Goal: Communication & Community: Answer question/provide support

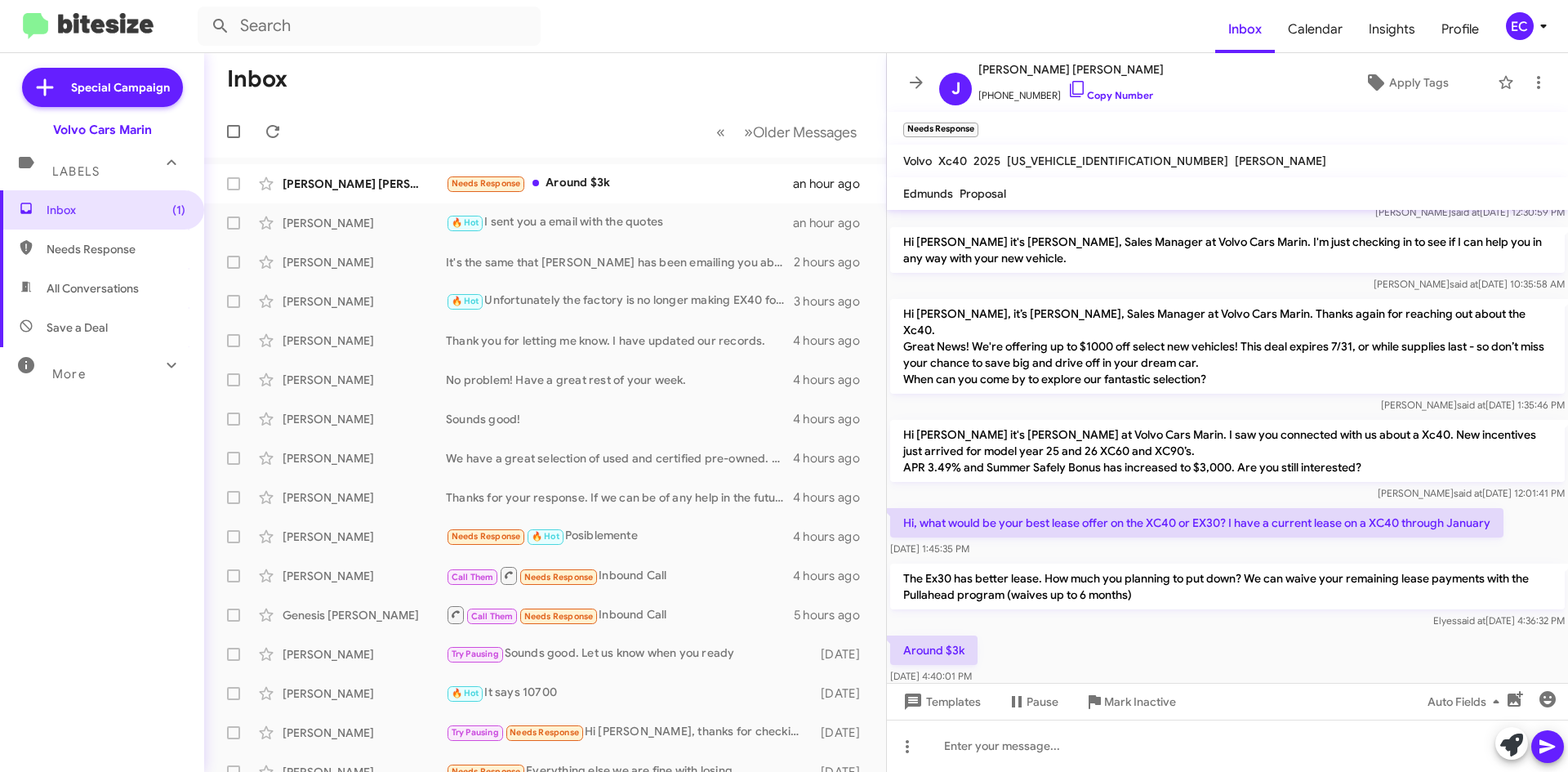
scroll to position [151, 0]
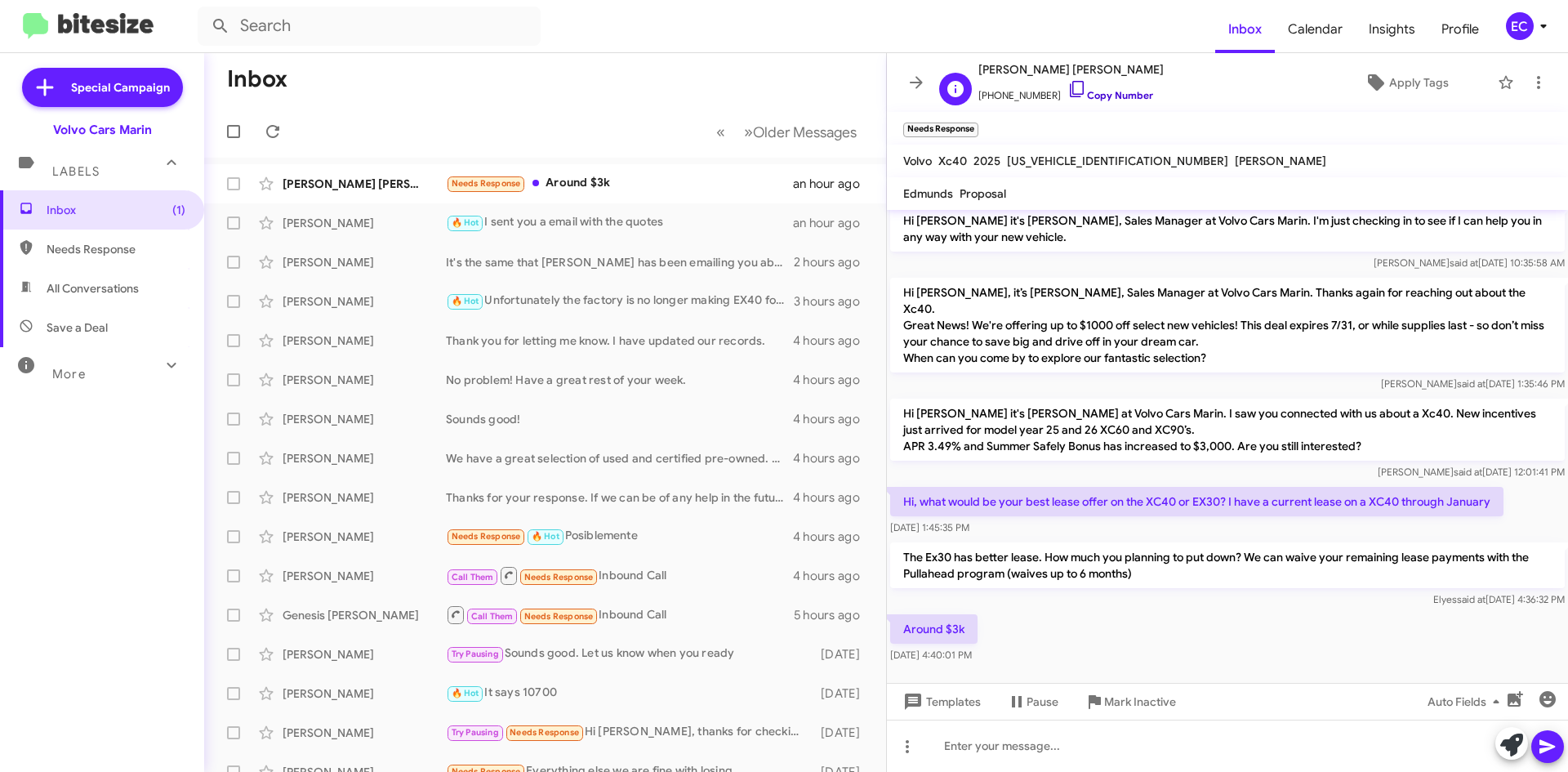
click at [1109, 91] on link "Copy Number" at bounding box center [1110, 95] width 86 height 12
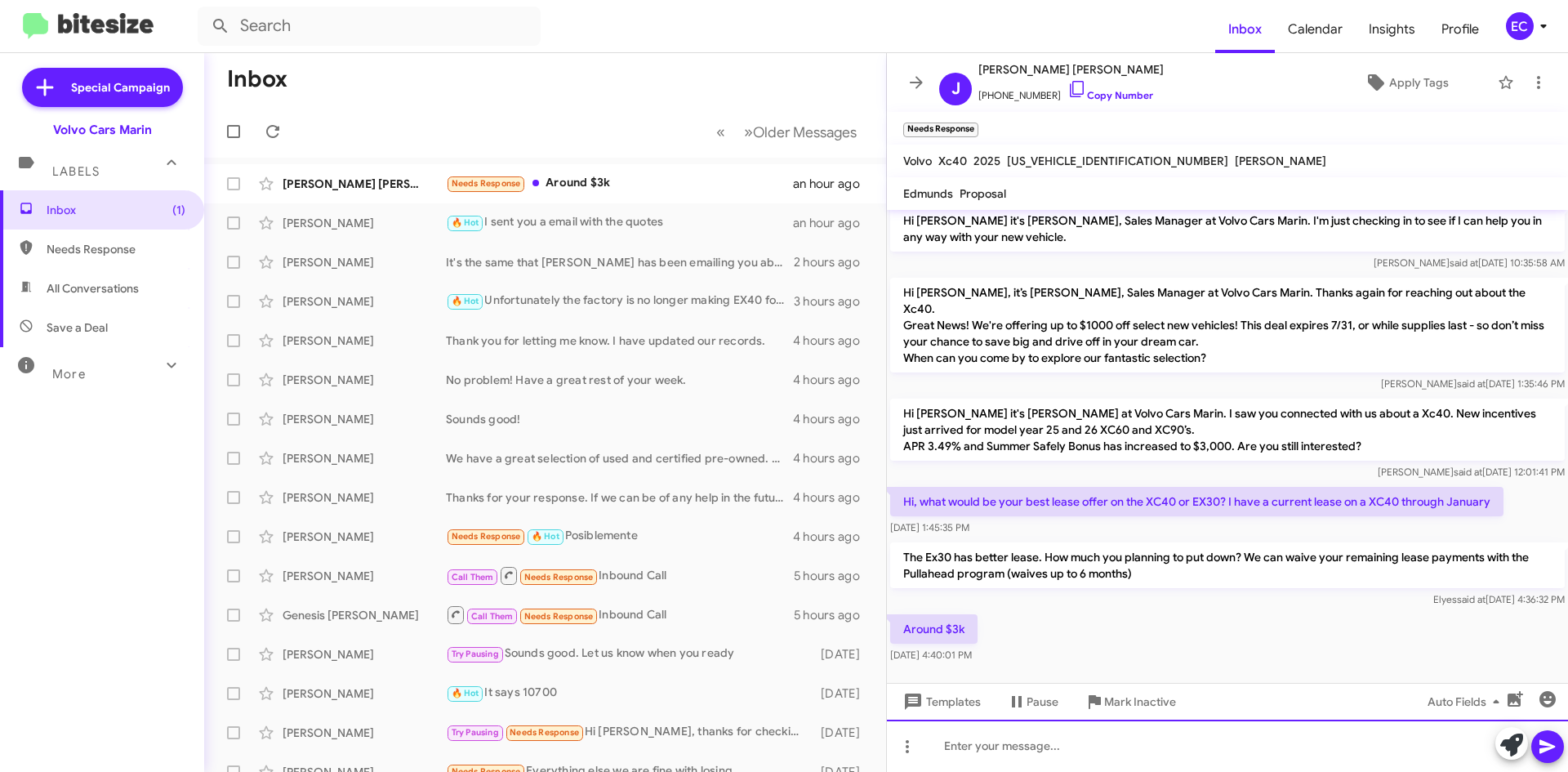
click at [1028, 755] on div at bounding box center [1227, 745] width 681 height 53
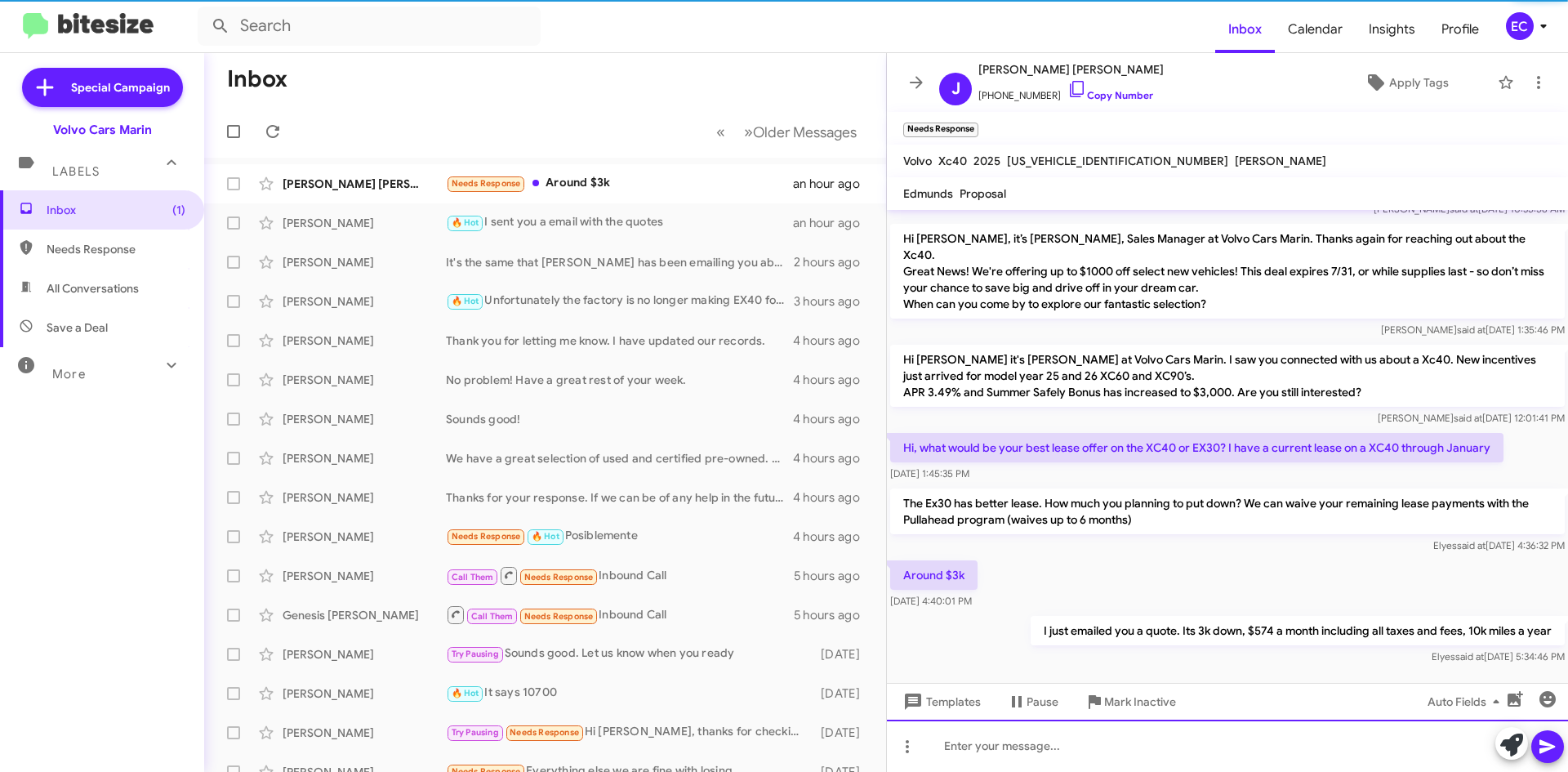
scroll to position [211, 0]
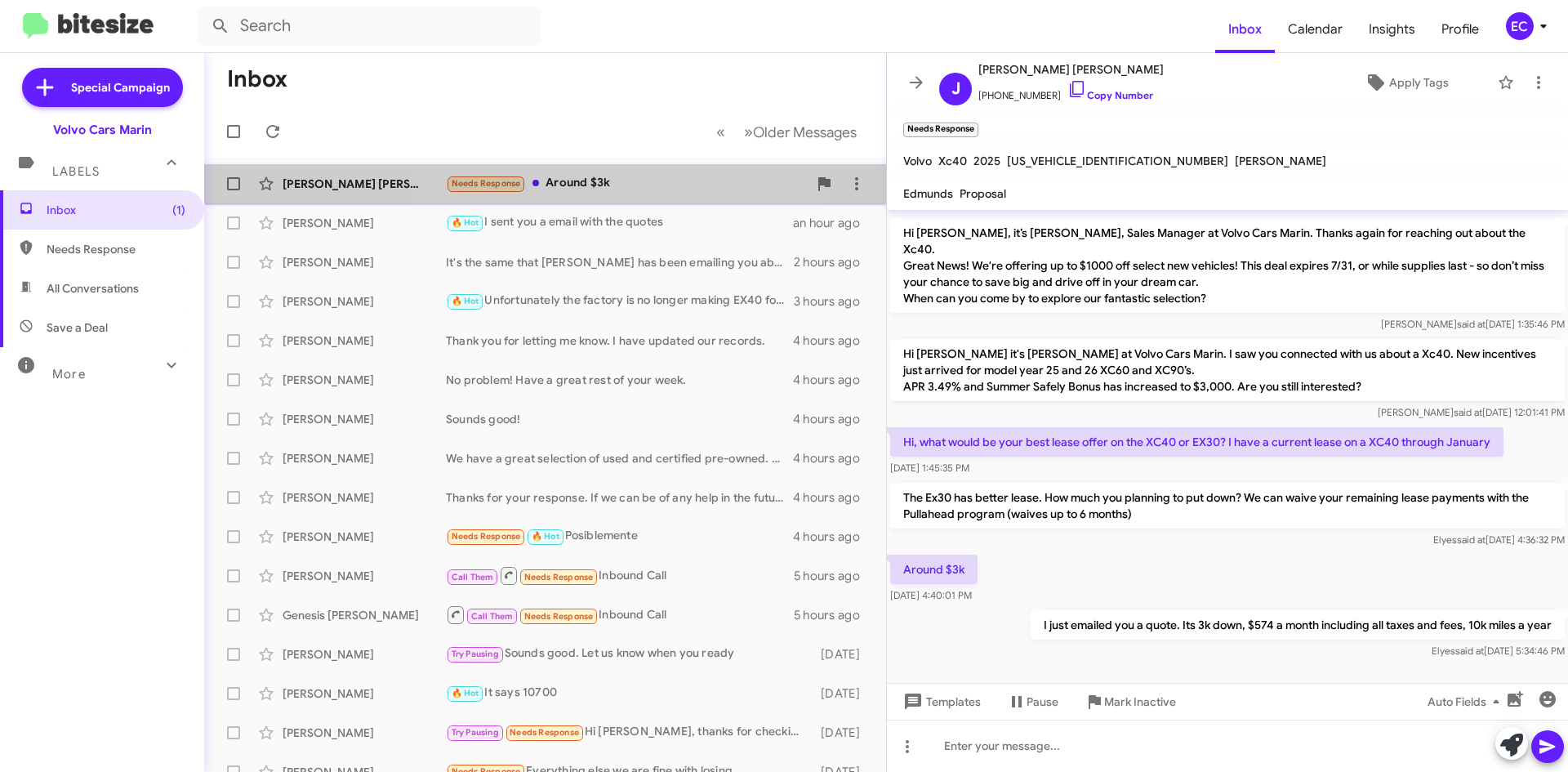
click at [568, 187] on div "Needs Response Around $3k" at bounding box center [627, 184] width 362 height 19
click at [529, 184] on div "Needs Response Around $3k" at bounding box center [627, 184] width 362 height 19
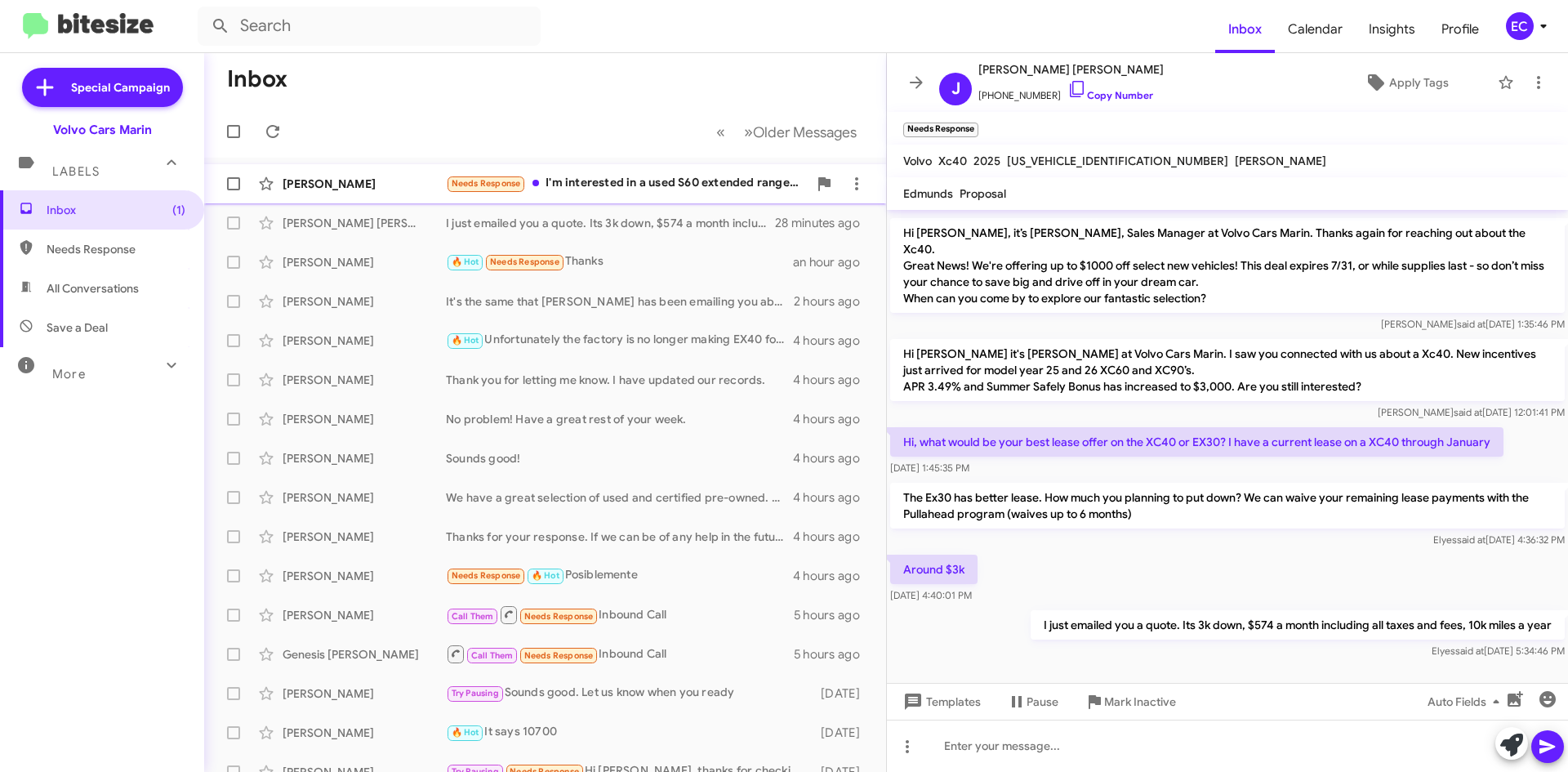
click at [641, 186] on div "Needs Response I'm interested in a used S60 extended range sedan with low miles…" at bounding box center [627, 184] width 362 height 19
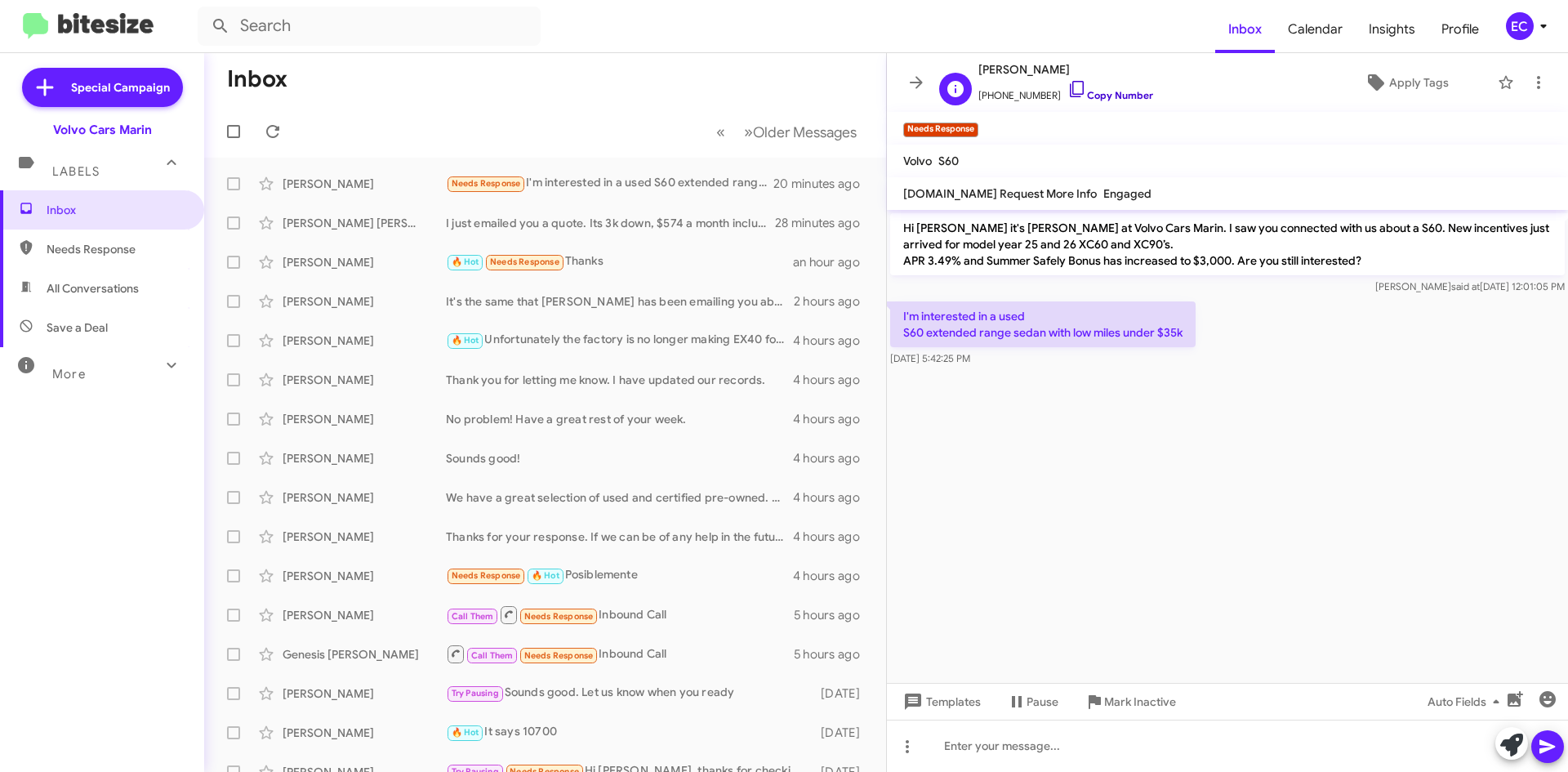
click at [1114, 95] on link "Copy Number" at bounding box center [1110, 95] width 86 height 12
drag, startPoint x: 899, startPoint y: 228, endPoint x: 1249, endPoint y: 352, distance: 371.3
click at [1249, 352] on div "Hi [PERSON_NAME] it's [PERSON_NAME] at Volvo Cars Marin. I saw you connected wi…" at bounding box center [1227, 289] width 681 height 160
copy div "Hi [PERSON_NAME] it's [PERSON_NAME] at Volvo Cars Marin. I saw you connected wi…"
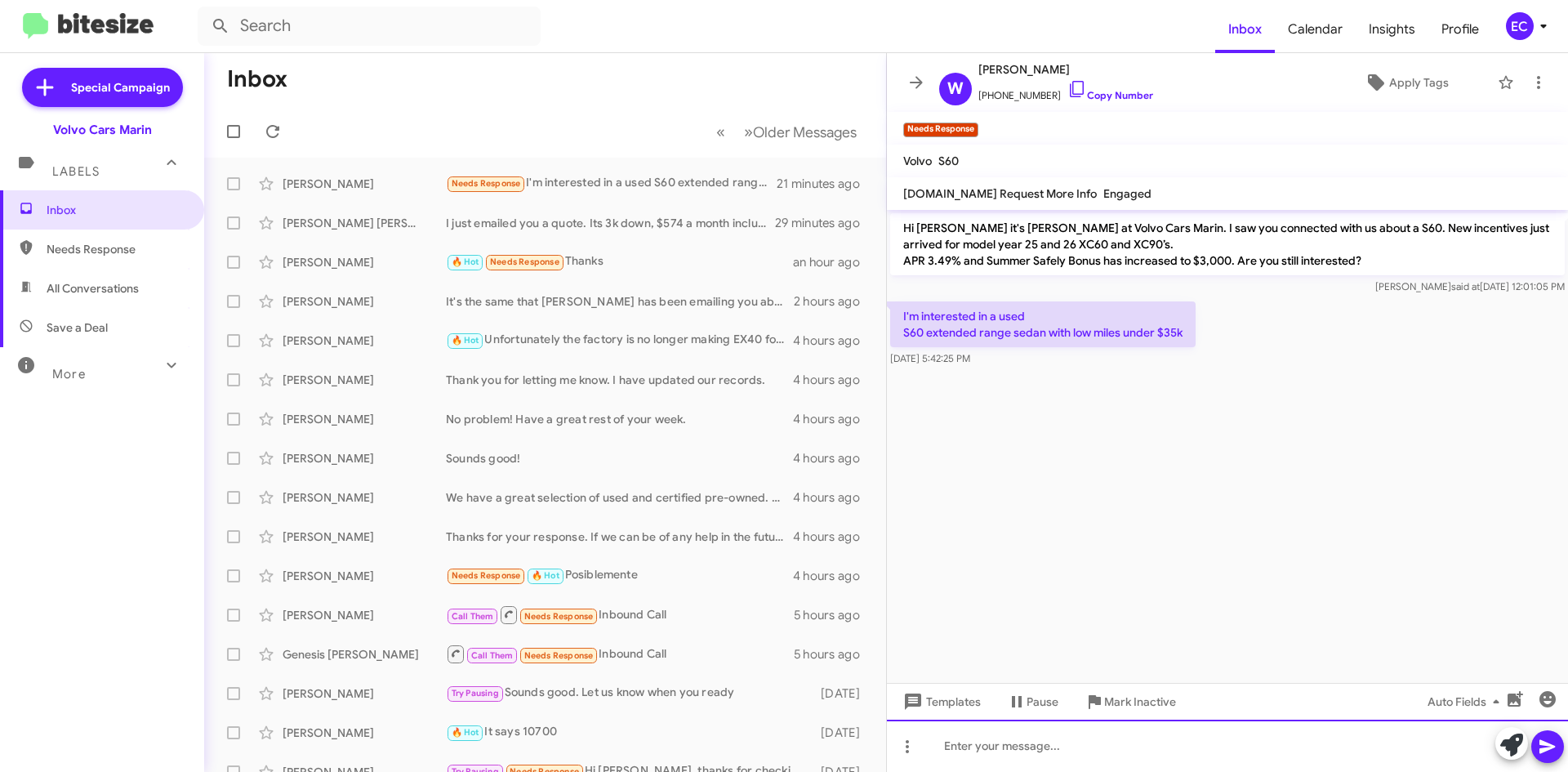
click at [981, 748] on div at bounding box center [1227, 745] width 681 height 53
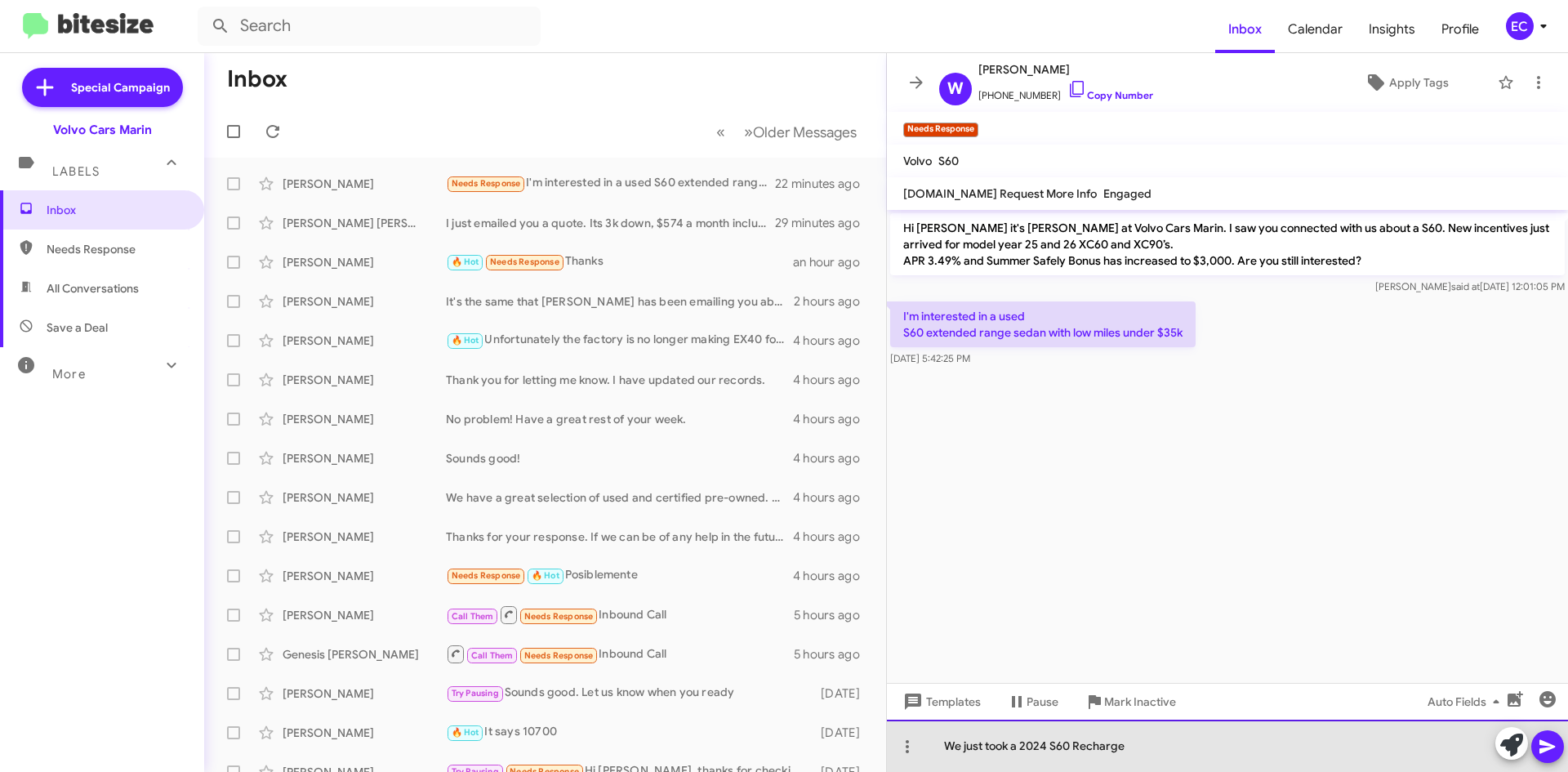
click at [1012, 754] on div "We just took a 2024 S60 Recharge" at bounding box center [1227, 745] width 681 height 53
click at [1177, 746] on div "We just took in trade a 2024 S60 Recharge" at bounding box center [1227, 745] width 681 height 53
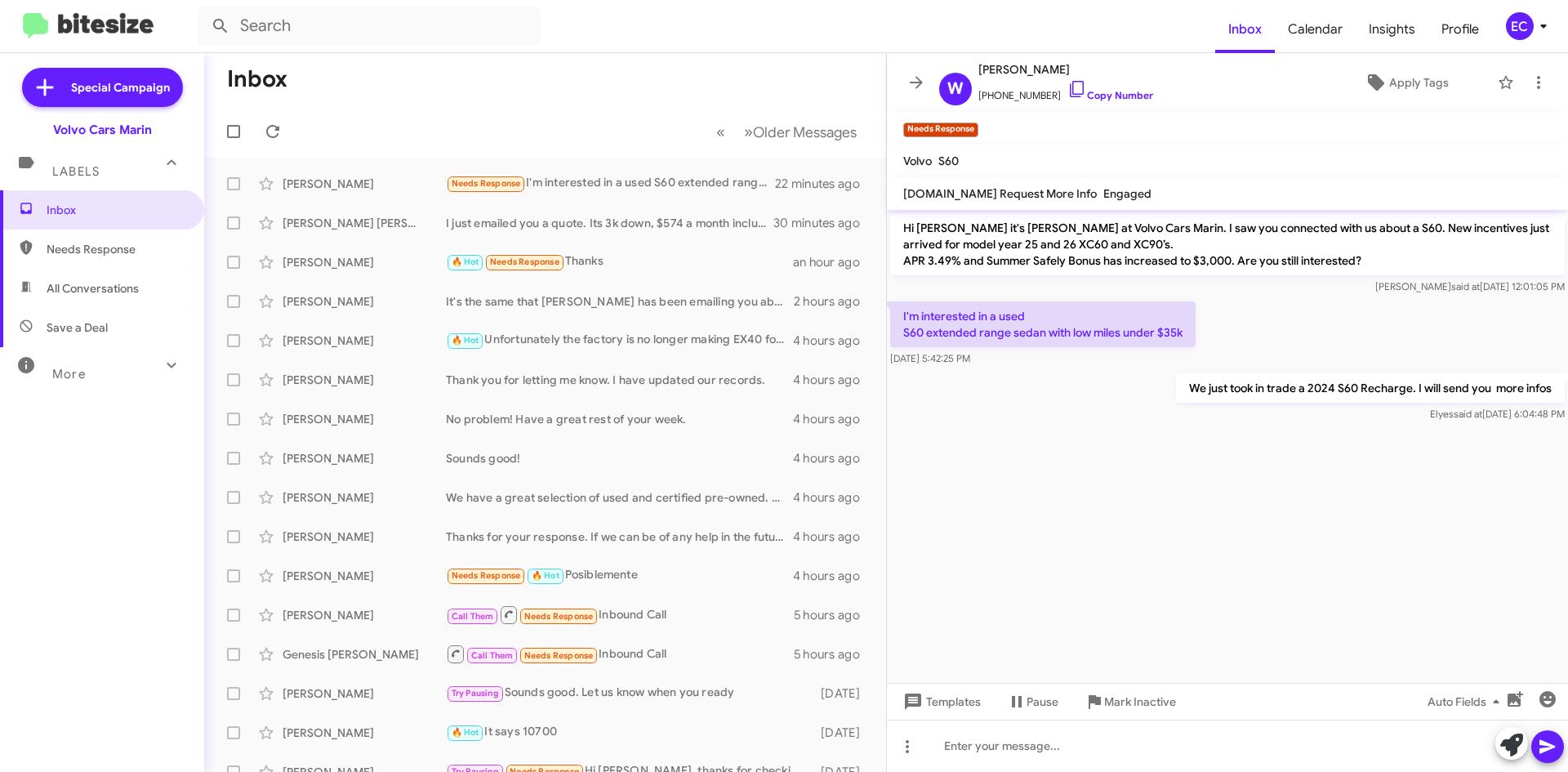
drag, startPoint x: 903, startPoint y: 228, endPoint x: 1557, endPoint y: 402, distance: 676.8
click at [1557, 402] on div "Hi [PERSON_NAME] it's [PERSON_NAME] at Volvo Cars Marin. I saw you connected wi…" at bounding box center [1227, 317] width 681 height 216
click at [1327, 432] on div at bounding box center [1227, 431] width 681 height 12
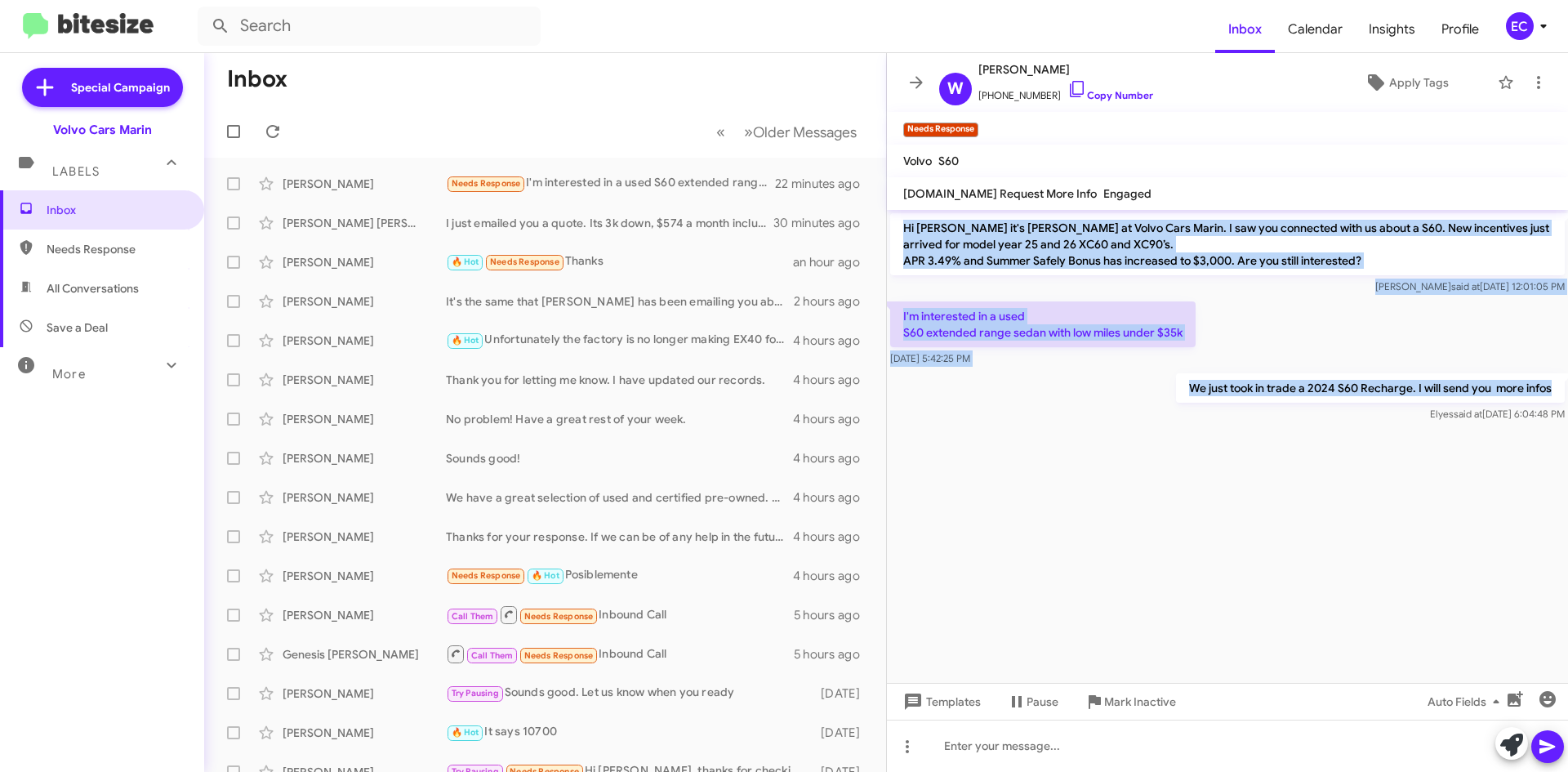
drag, startPoint x: 900, startPoint y: 223, endPoint x: 1499, endPoint y: 369, distance: 616.5
click at [1555, 401] on div "Hi [PERSON_NAME] it's [PERSON_NAME] at Volvo Cars Marin. I saw you connected wi…" at bounding box center [1227, 317] width 681 height 216
copy div "Hi [PERSON_NAME] it's [PERSON_NAME] at Volvo Cars Marin. I saw you connected wi…"
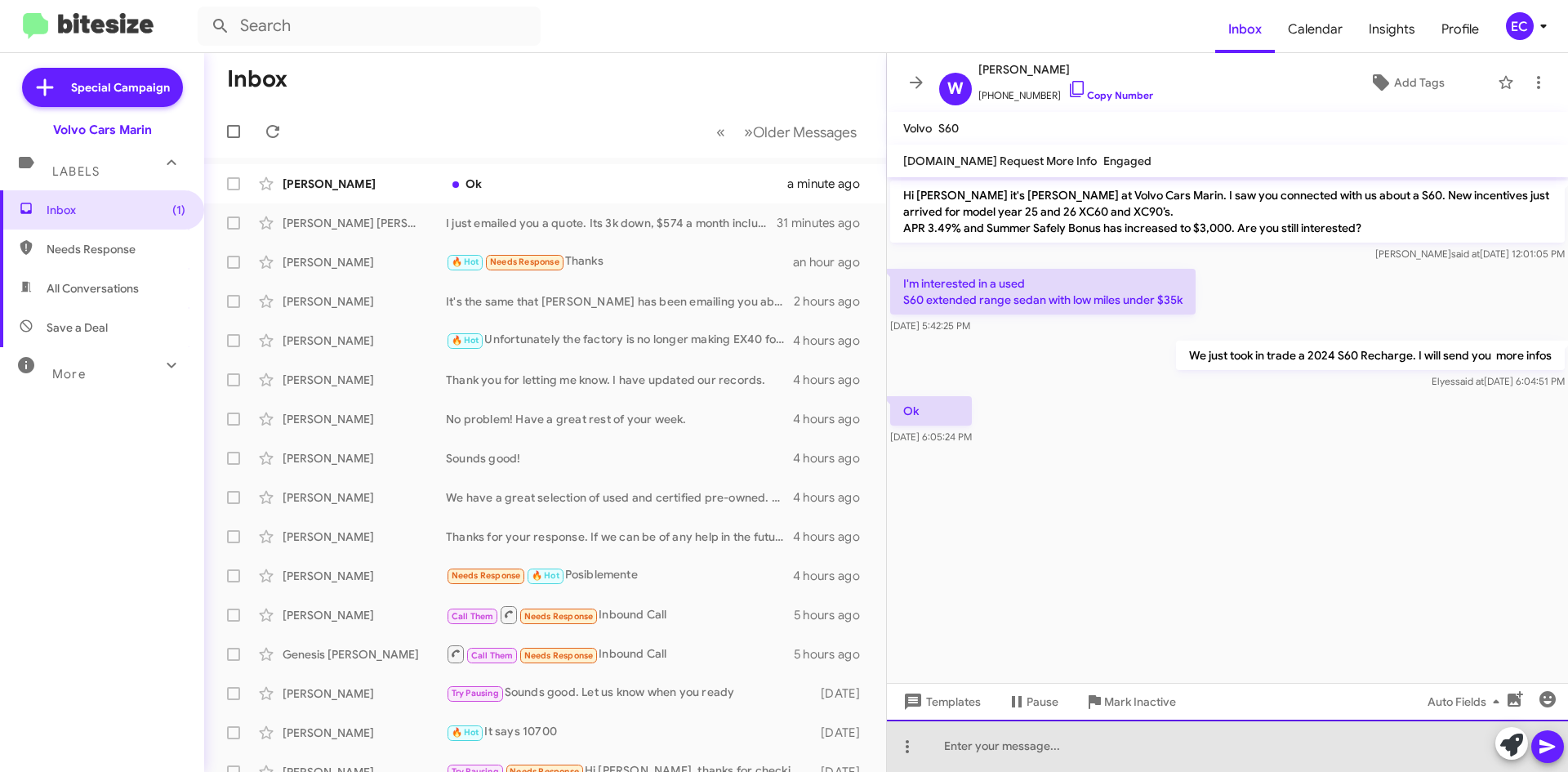
click at [1001, 745] on div at bounding box center [1227, 745] width 681 height 53
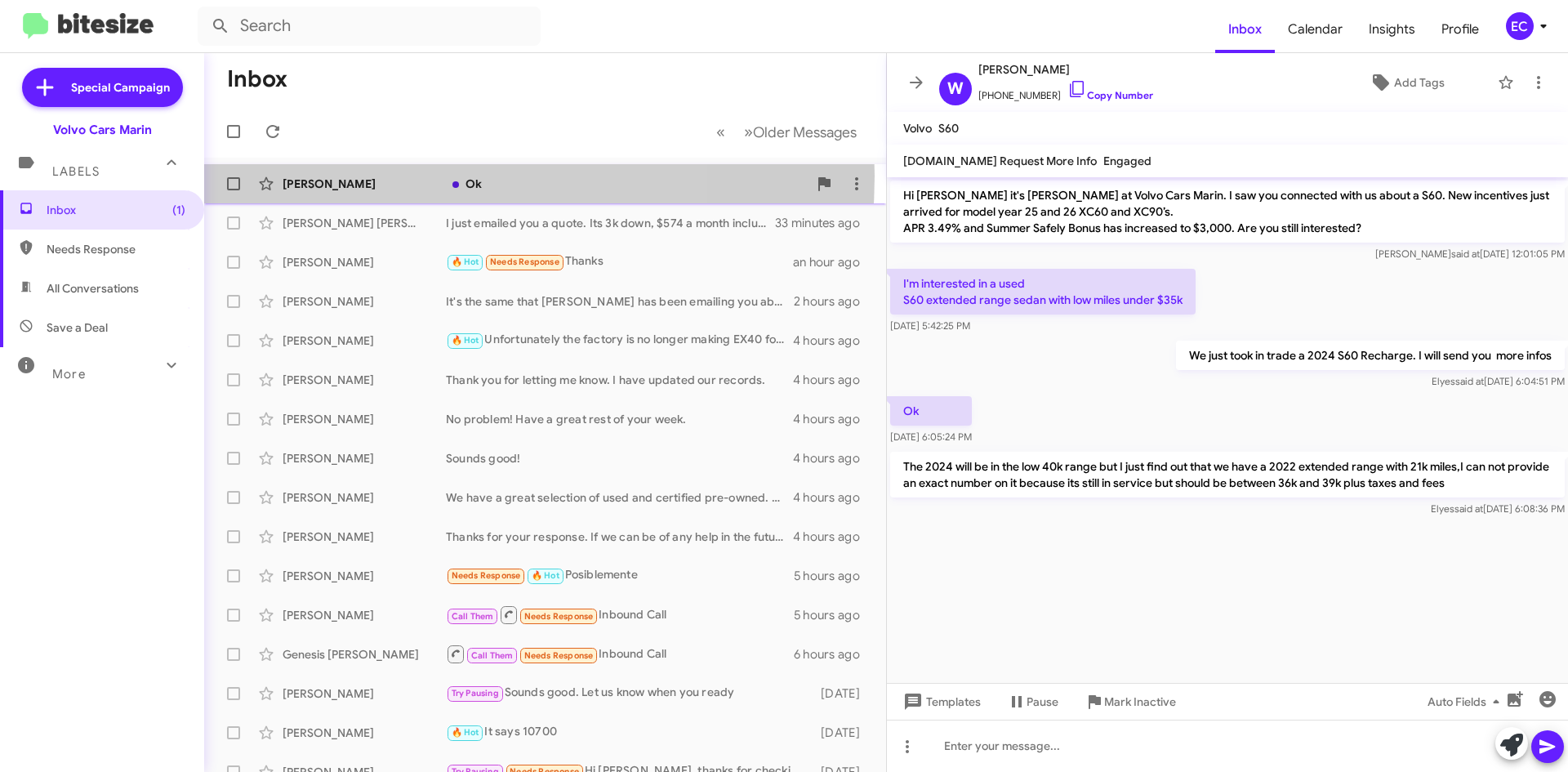
click at [375, 175] on div "[PERSON_NAME]" at bounding box center [364, 183] width 164 height 16
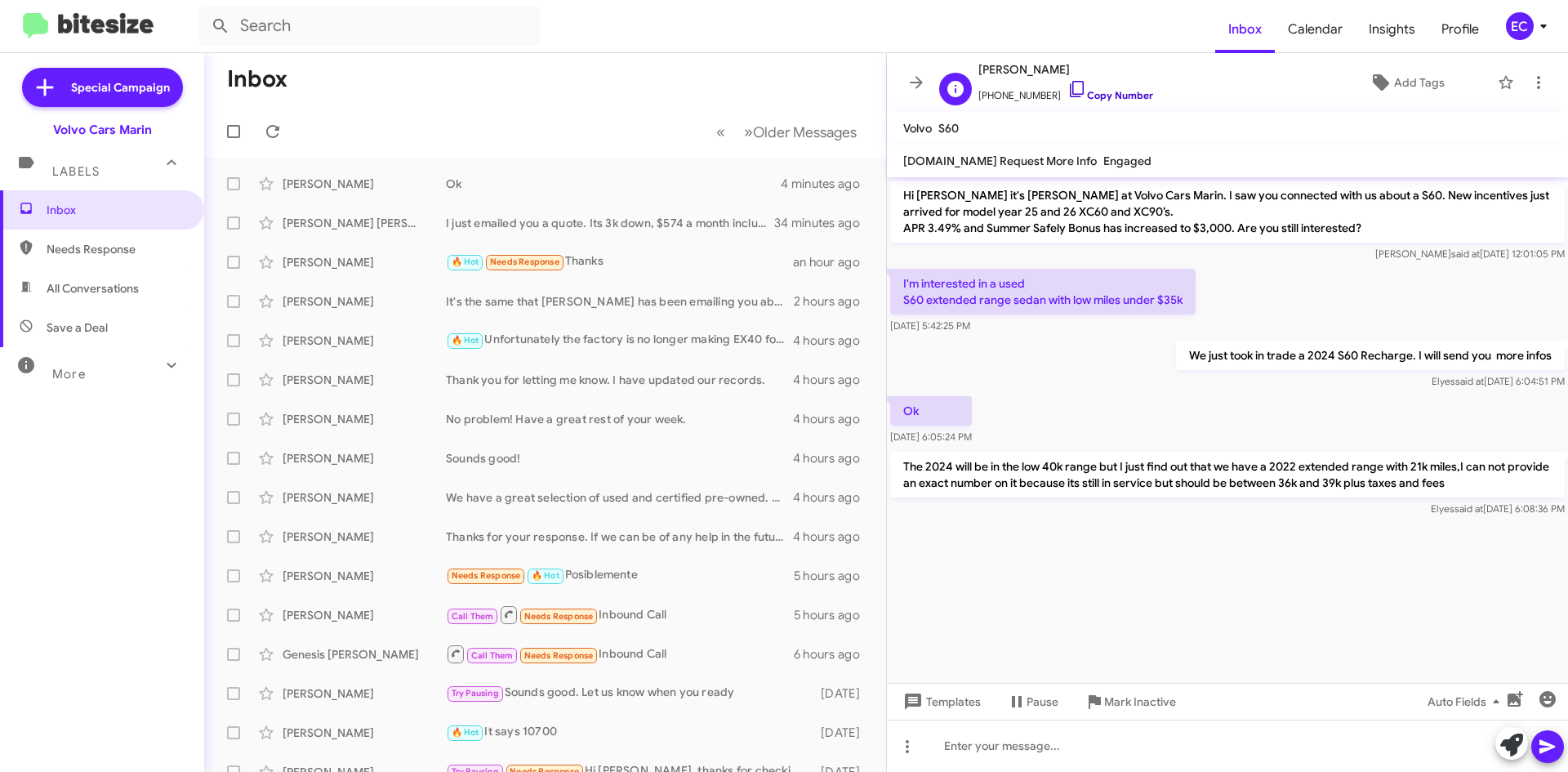
click at [1103, 99] on link "Copy Number" at bounding box center [1110, 95] width 86 height 12
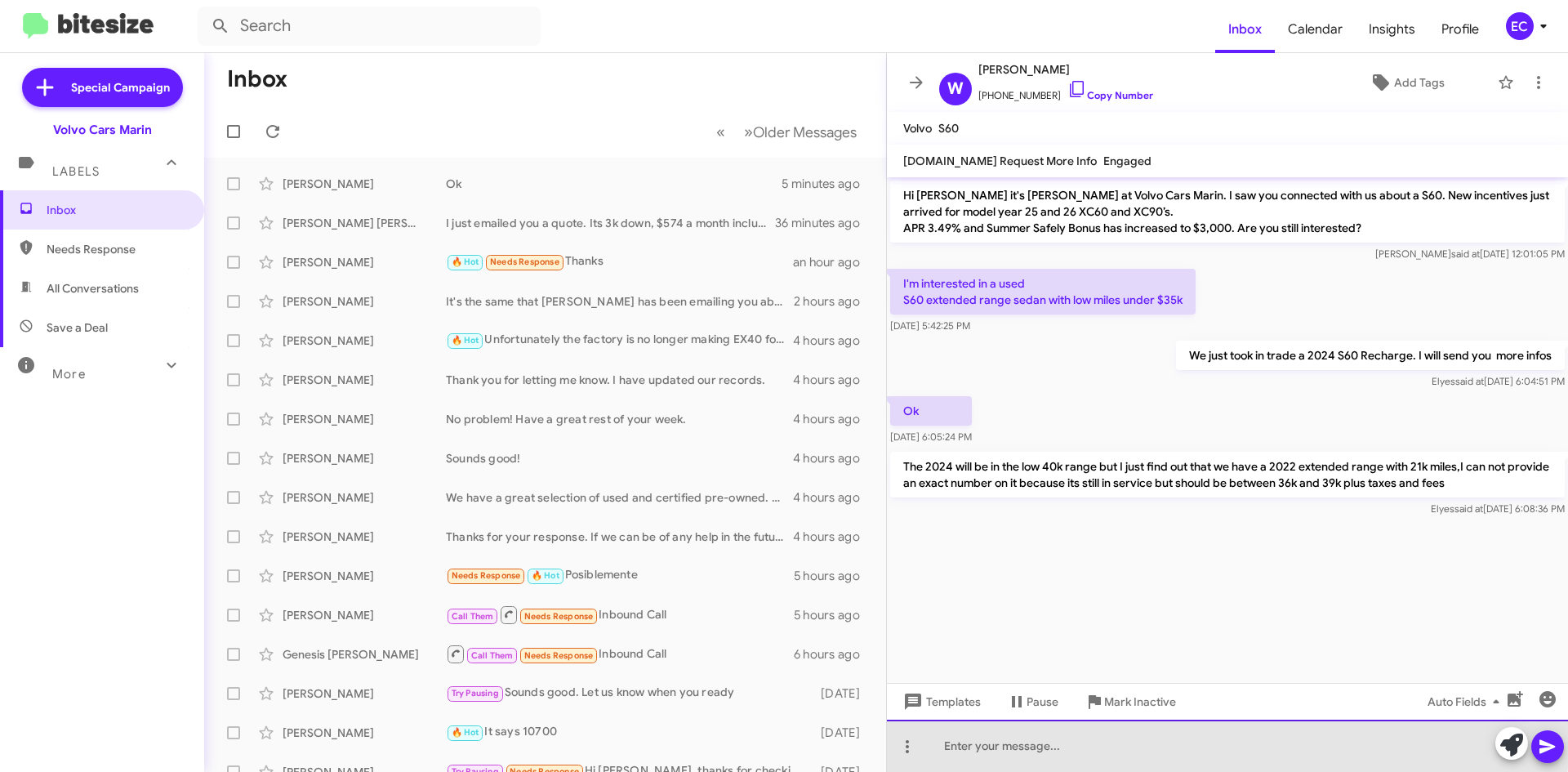
click at [1027, 738] on div at bounding box center [1227, 745] width 681 height 53
